Goal: Navigation & Orientation: Find specific page/section

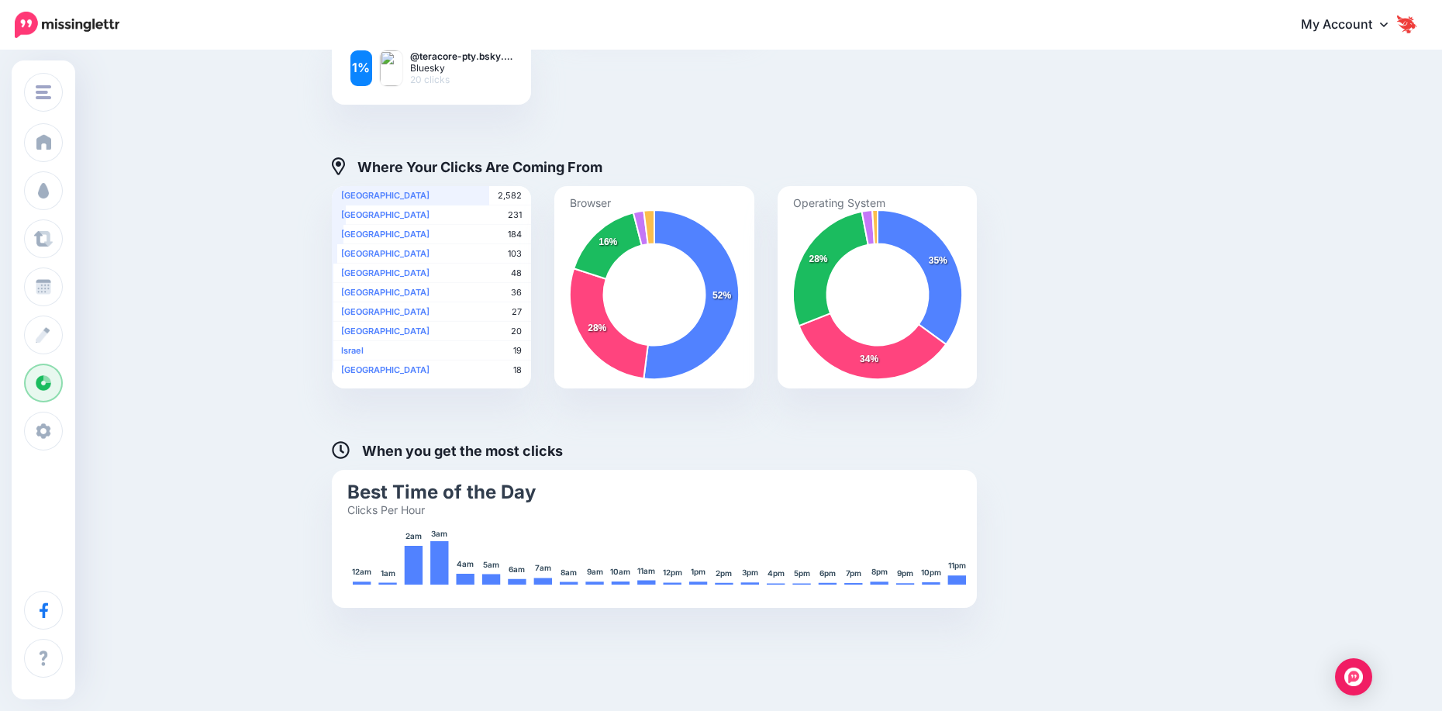
scroll to position [671, 0]
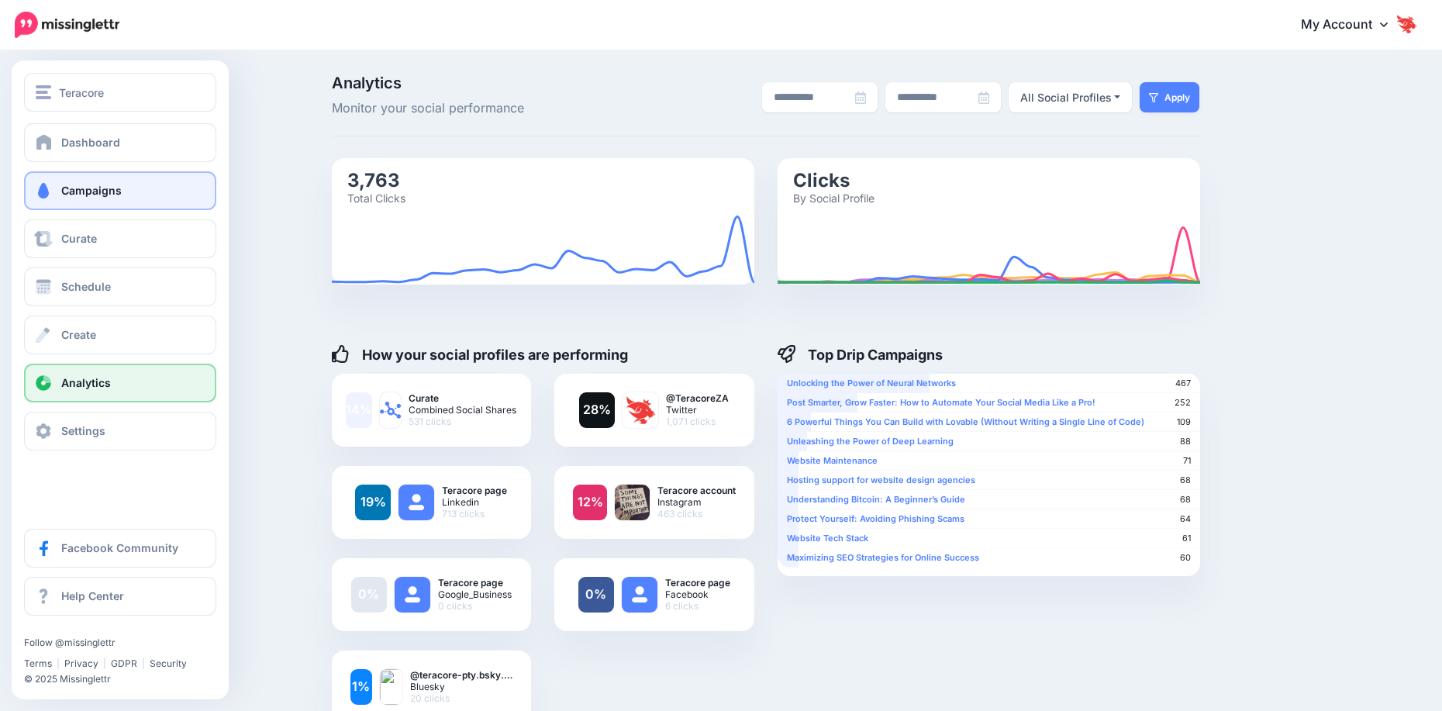
click at [84, 187] on span "Campaigns" at bounding box center [91, 190] width 60 height 13
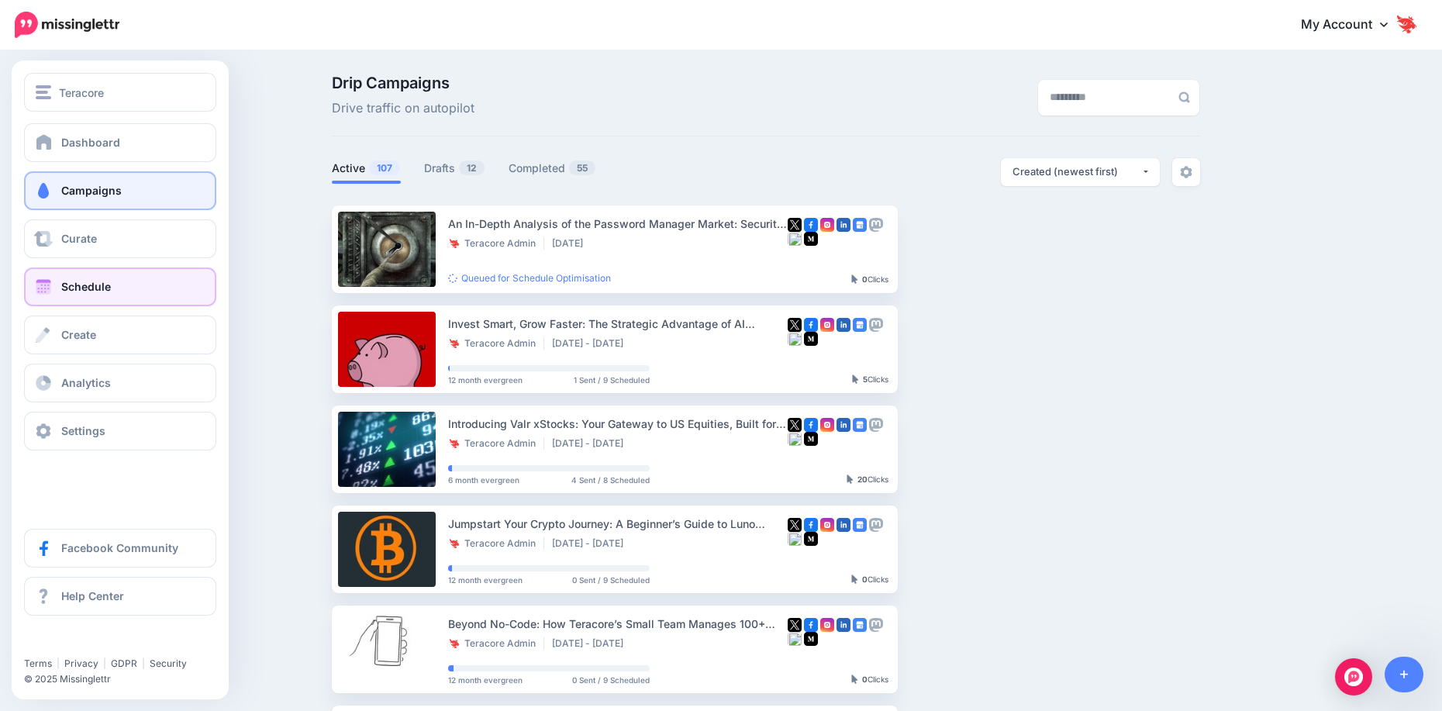
click at [74, 292] on span "Schedule" at bounding box center [86, 286] width 50 height 13
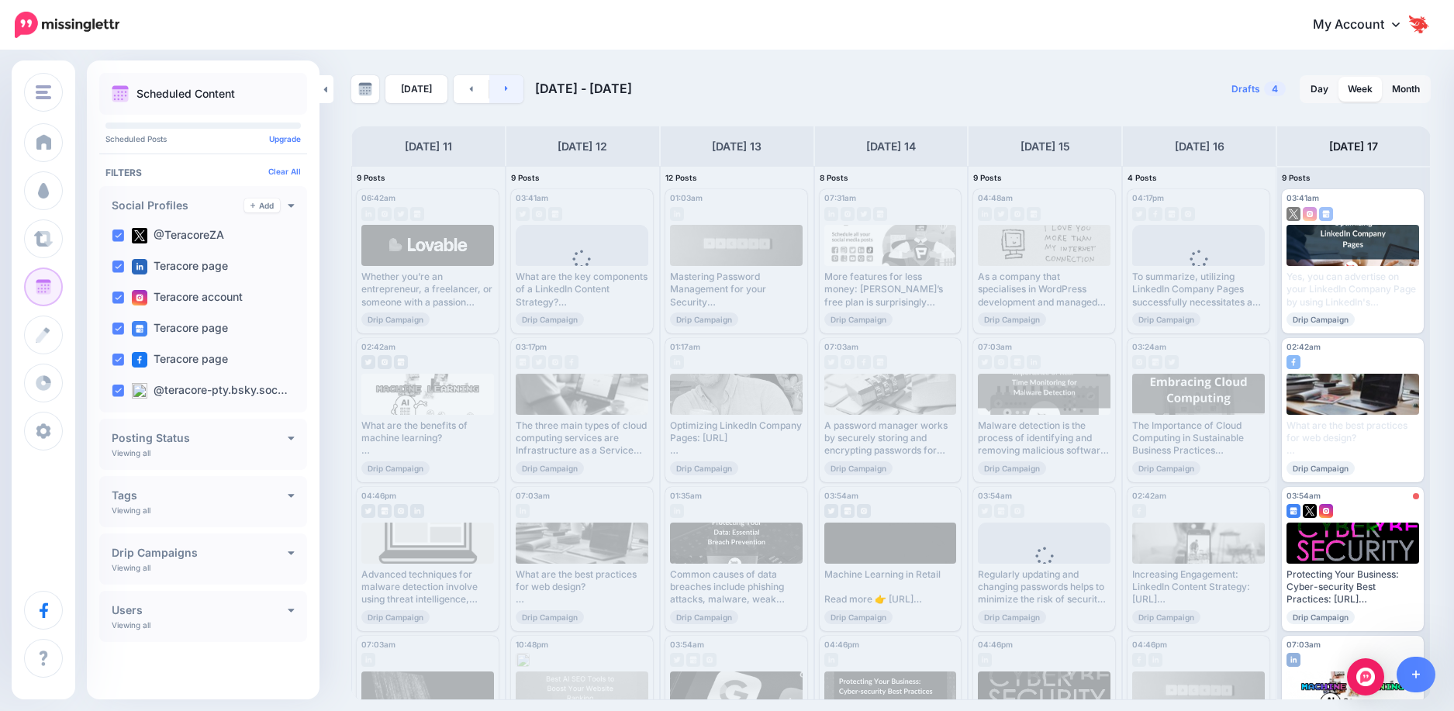
click at [507, 92] on link at bounding box center [506, 89] width 35 height 28
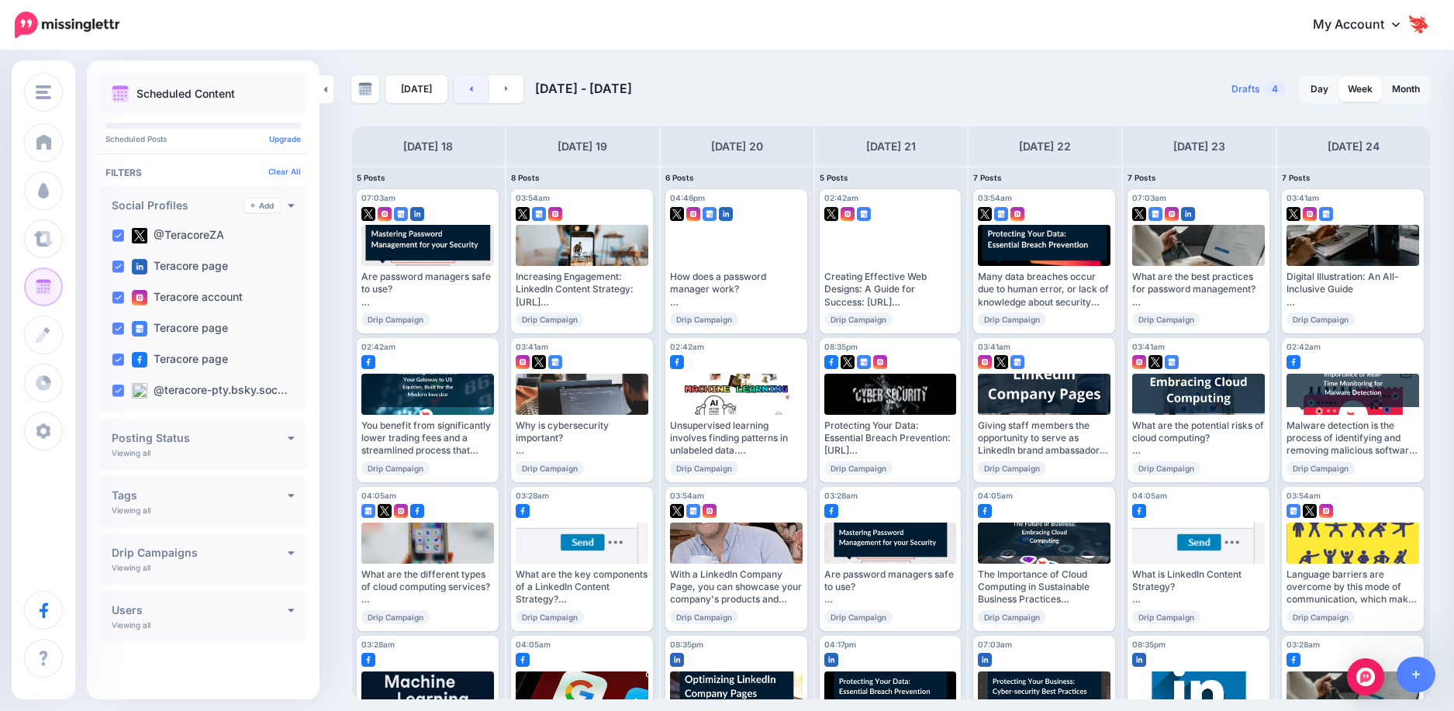
click at [454, 92] on link at bounding box center [470, 89] width 35 height 28
